Goal: Information Seeking & Learning: Learn about a topic

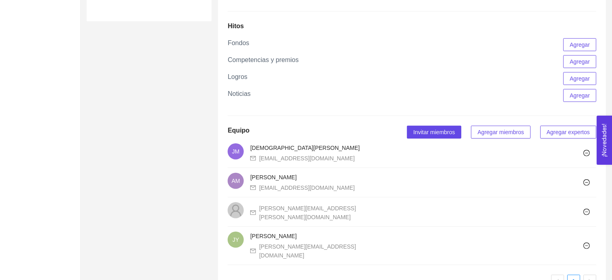
scroll to position [564, 0]
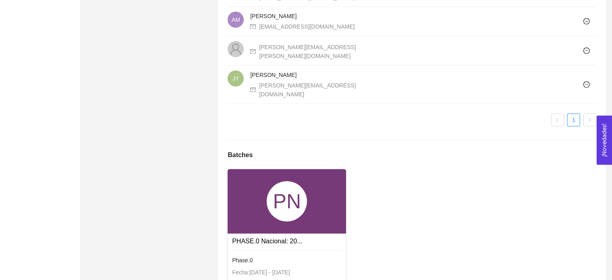
click at [284, 219] on div "PN" at bounding box center [287, 201] width 118 height 64
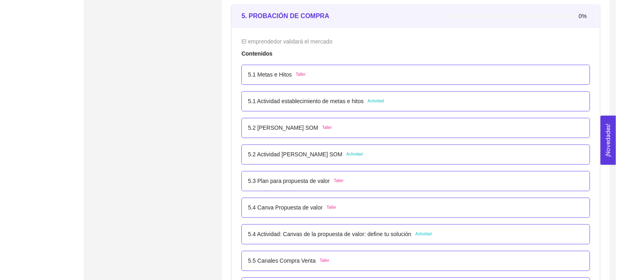
scroll to position [1531, 0]
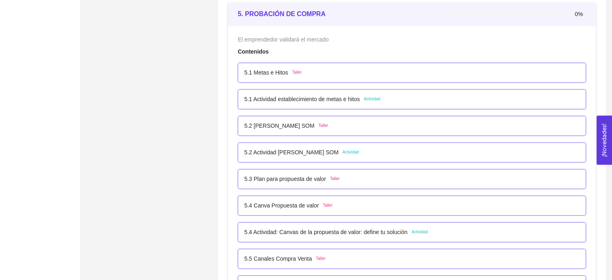
click at [276, 125] on p "5.2 [PERSON_NAME] SOM" at bounding box center [279, 126] width 70 height 9
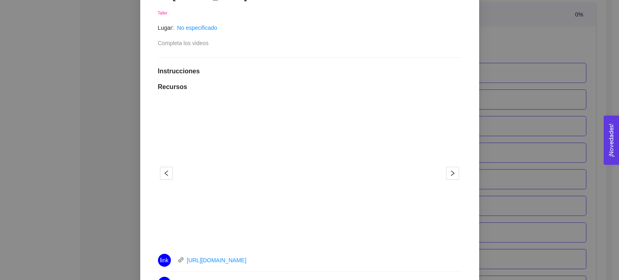
scroll to position [121, 0]
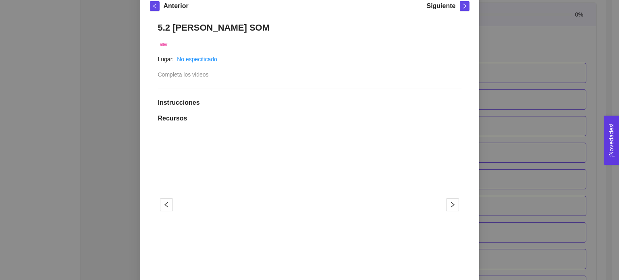
click at [469, 130] on div "Anterior Siguiente 5.2 [PERSON_NAME] SOM Taller Lugar: No especificado Completa…" at bounding box center [309, 244] width 339 height 505
click at [521, 99] on div "5. PROBACIÓN DE COMPRA El emprendedor validará el mercado Asignado por [PERSON_…" at bounding box center [309, 140] width 619 height 280
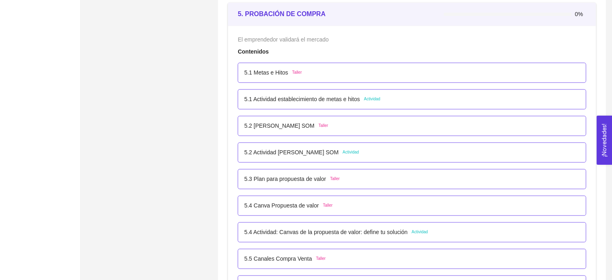
click at [297, 179] on p "5.3 Plan para propuesta de valor" at bounding box center [285, 179] width 82 height 9
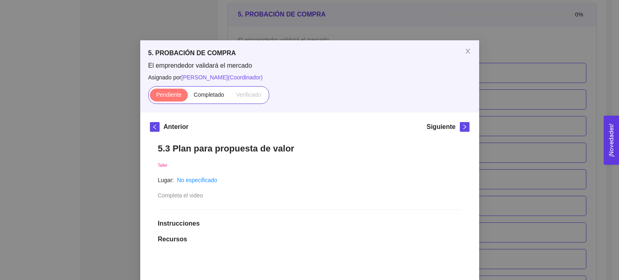
scroll to position [242, 0]
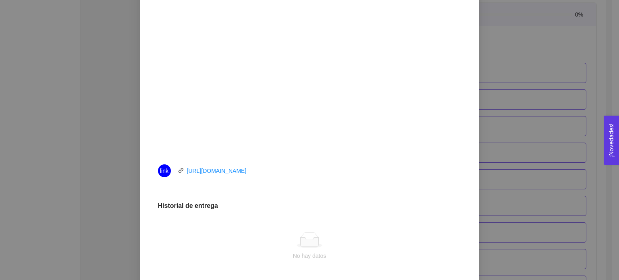
click at [513, 161] on div "5. PROBACIÓN DE COMPRA El emprendedor validará el mercado Asignado por [PERSON_…" at bounding box center [309, 140] width 619 height 280
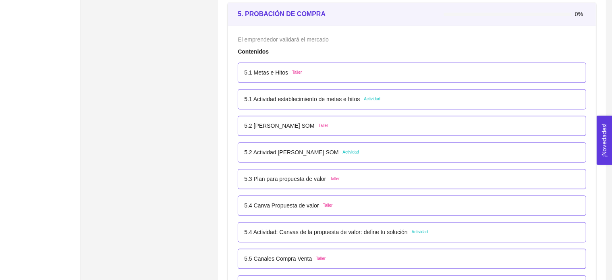
click at [280, 124] on p "5.2 [PERSON_NAME] SOM" at bounding box center [279, 126] width 70 height 9
